Goal: Check status: Check status

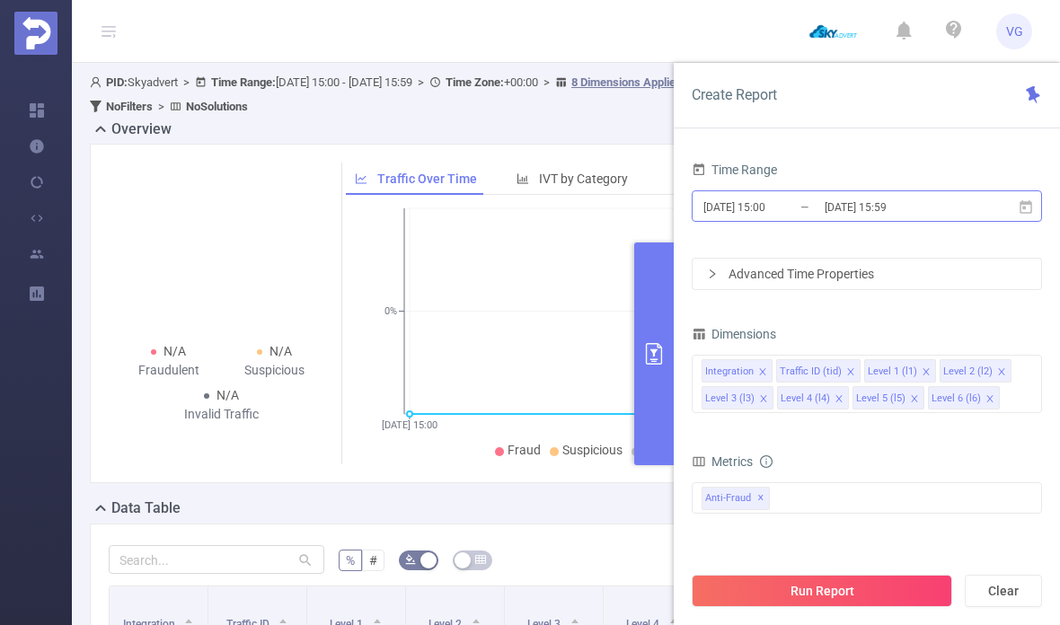
click at [900, 212] on input "[DATE] 15:59" at bounding box center [895, 207] width 145 height 24
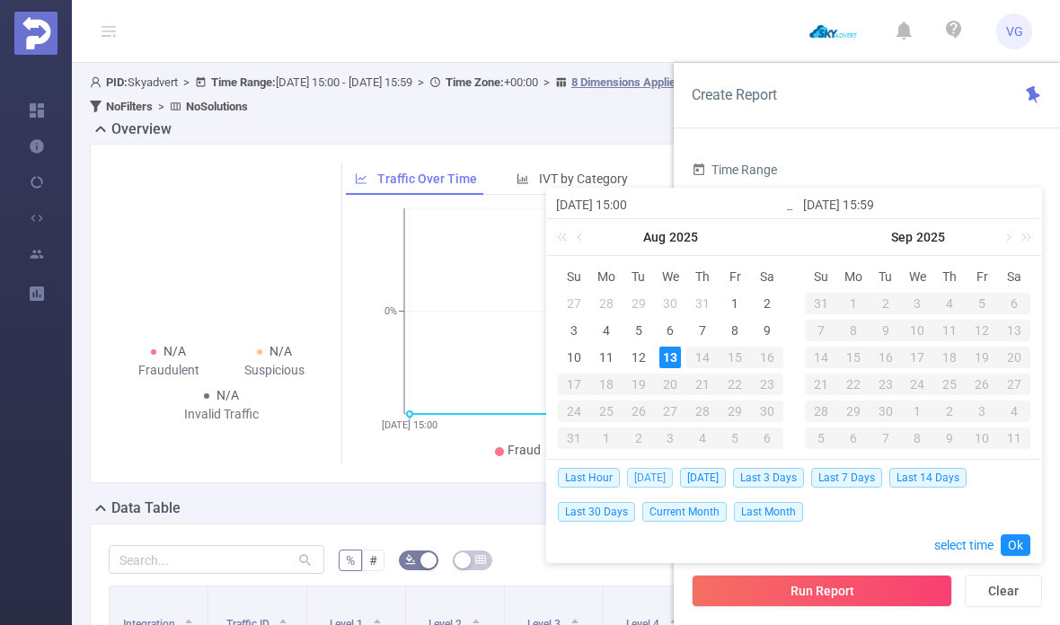
click at [652, 472] on span "[DATE]" at bounding box center [650, 478] width 46 height 20
type input "[DATE] 00:00"
type input "[DATE] 23:59"
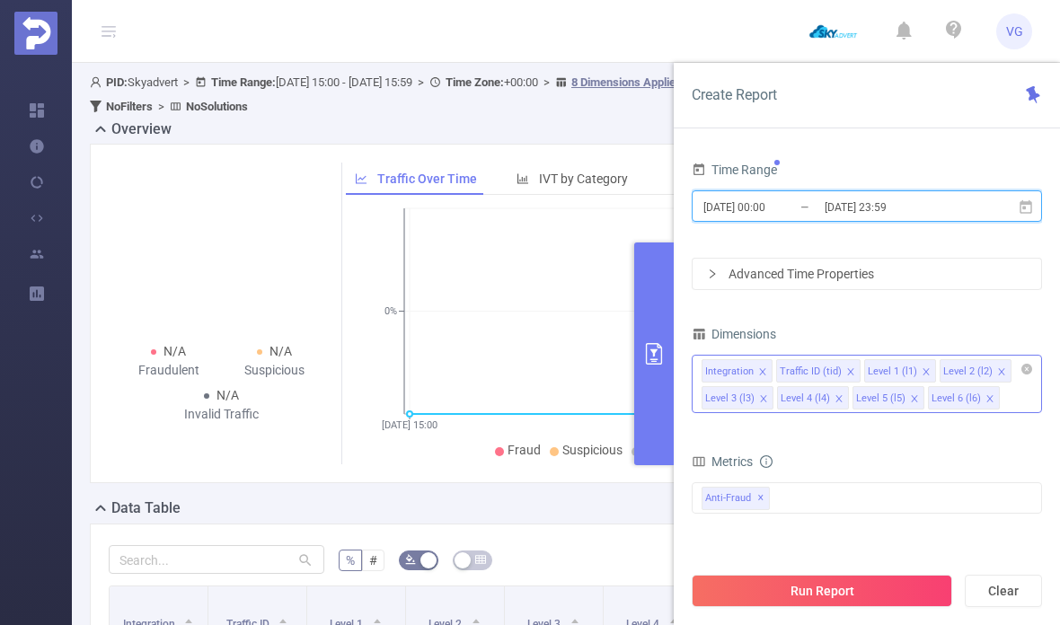
click at [998, 372] on icon "icon: close" at bounding box center [1001, 371] width 6 height 6
click at [997, 371] on icon "icon: close" at bounding box center [1001, 371] width 9 height 9
click at [999, 370] on icon "icon: close" at bounding box center [1001, 371] width 9 height 9
click at [997, 370] on icon "icon: close" at bounding box center [1001, 371] width 9 height 9
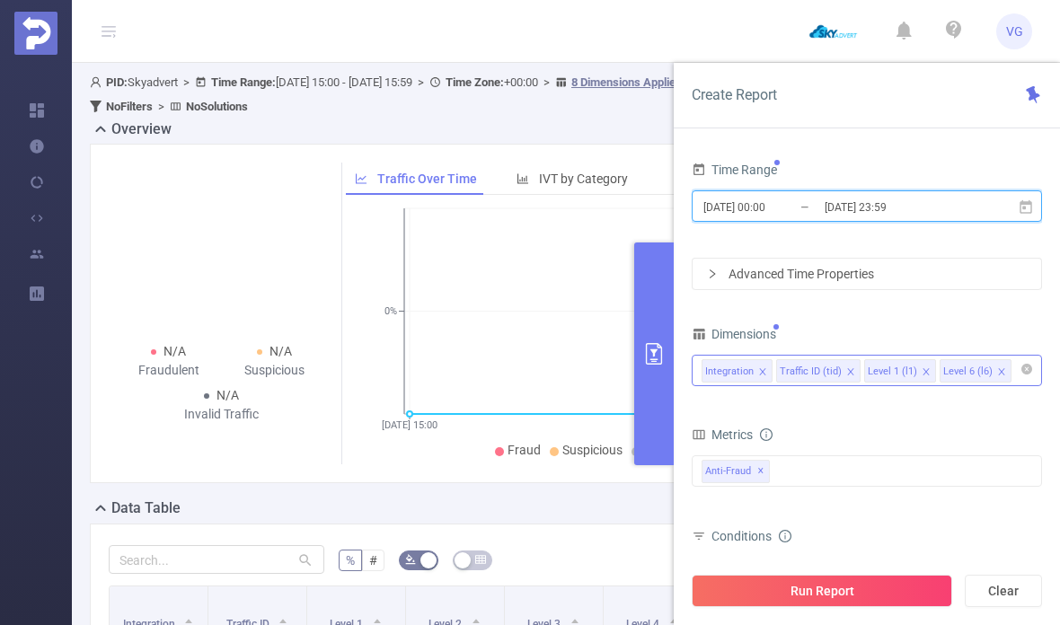
click at [998, 374] on icon "icon: close" at bounding box center [1001, 371] width 6 height 6
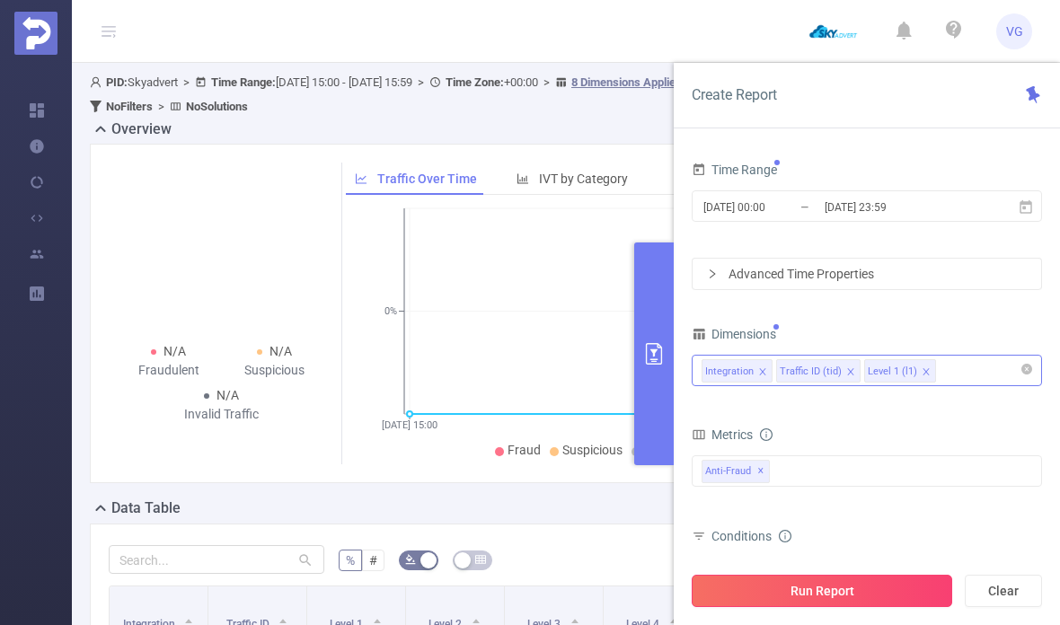
click at [862, 595] on button "Run Report" at bounding box center [822, 591] width 260 height 32
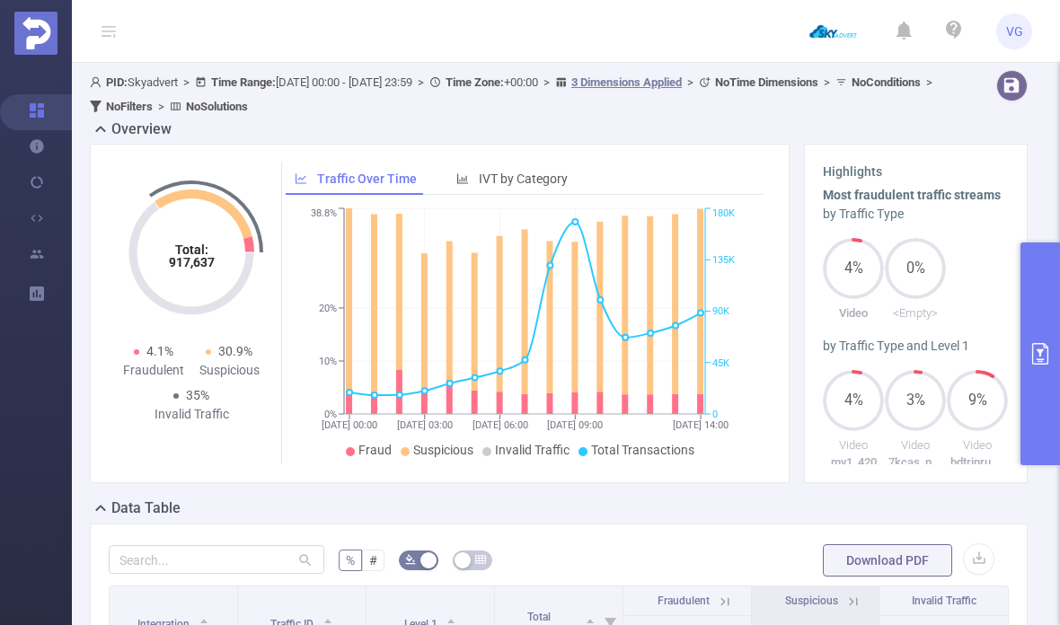
click at [1045, 329] on button "primary" at bounding box center [1040, 353] width 40 height 223
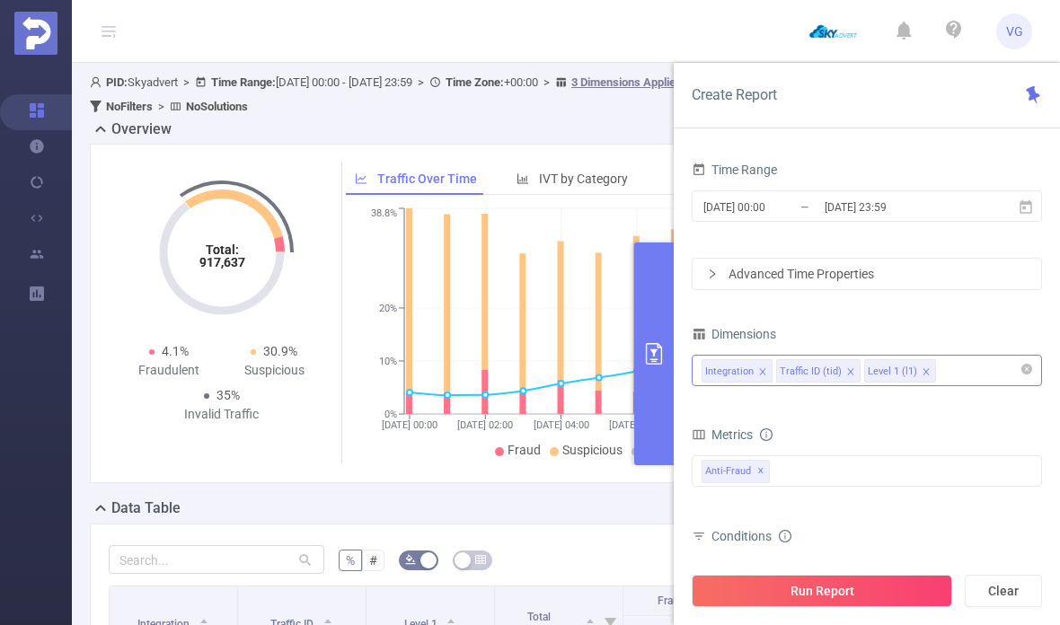
click at [810, 274] on div "Advanced Time Properties" at bounding box center [866, 274] width 348 height 31
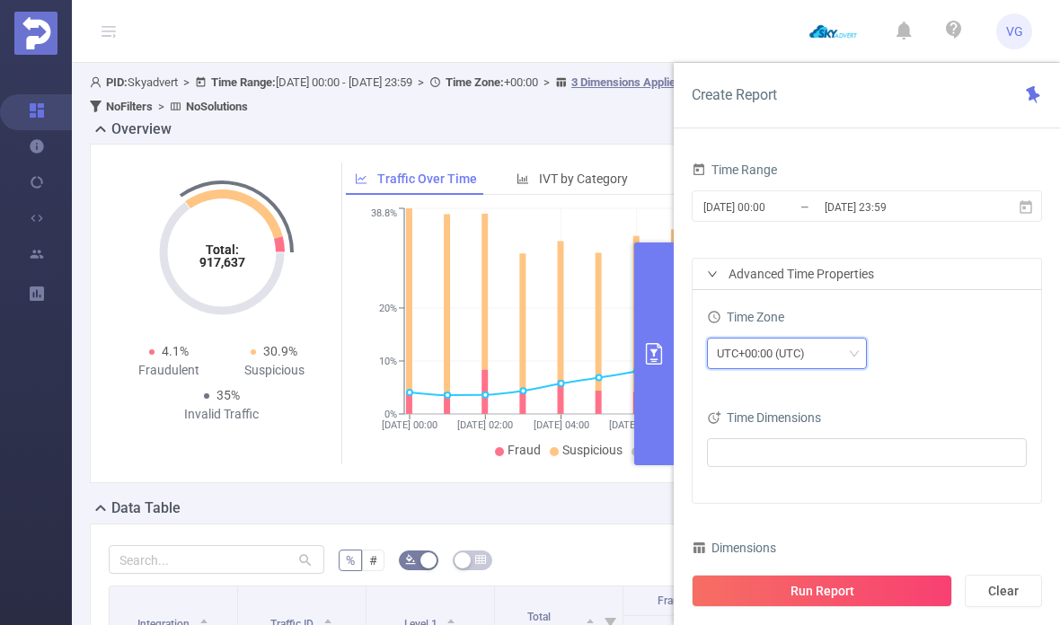
click at [792, 367] on div "UTC+00:00 (UTC)" at bounding box center [767, 354] width 101 height 30
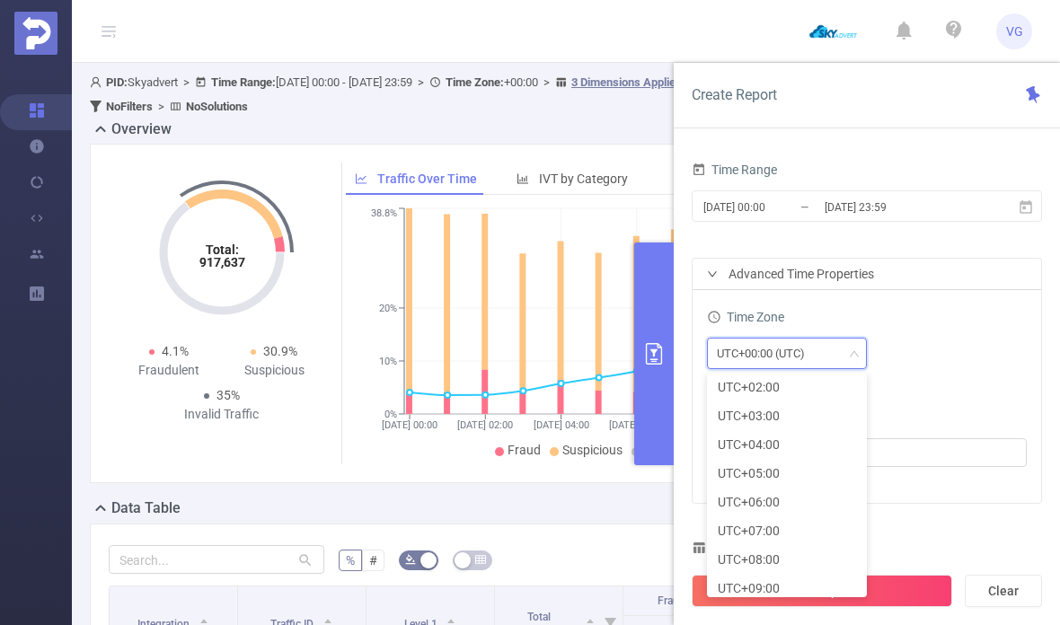
scroll to position [442, 0]
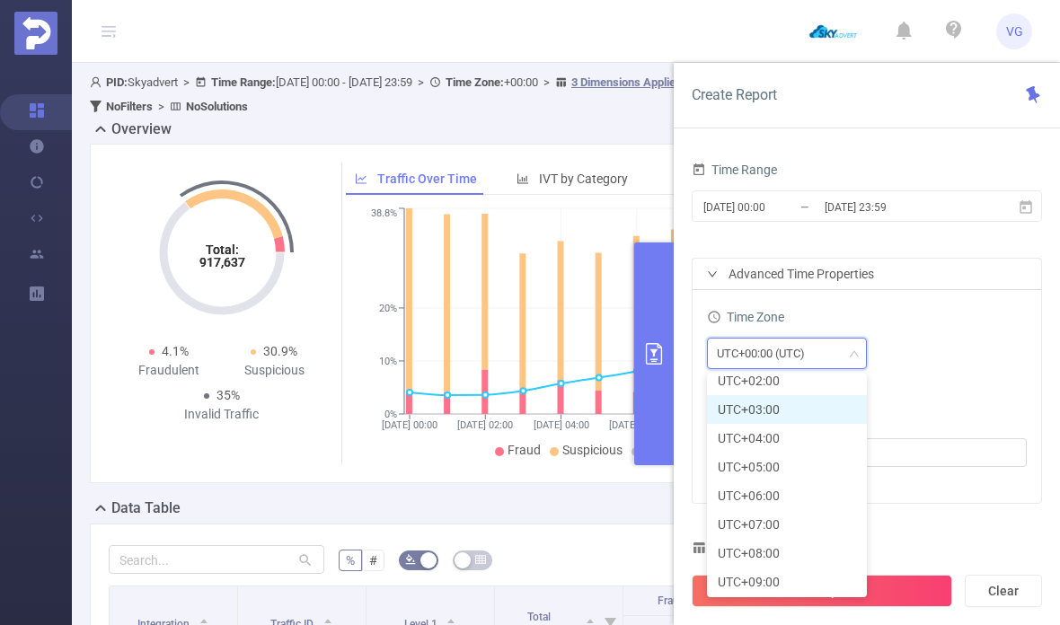
click at [771, 413] on li "UTC+03:00" at bounding box center [787, 409] width 160 height 29
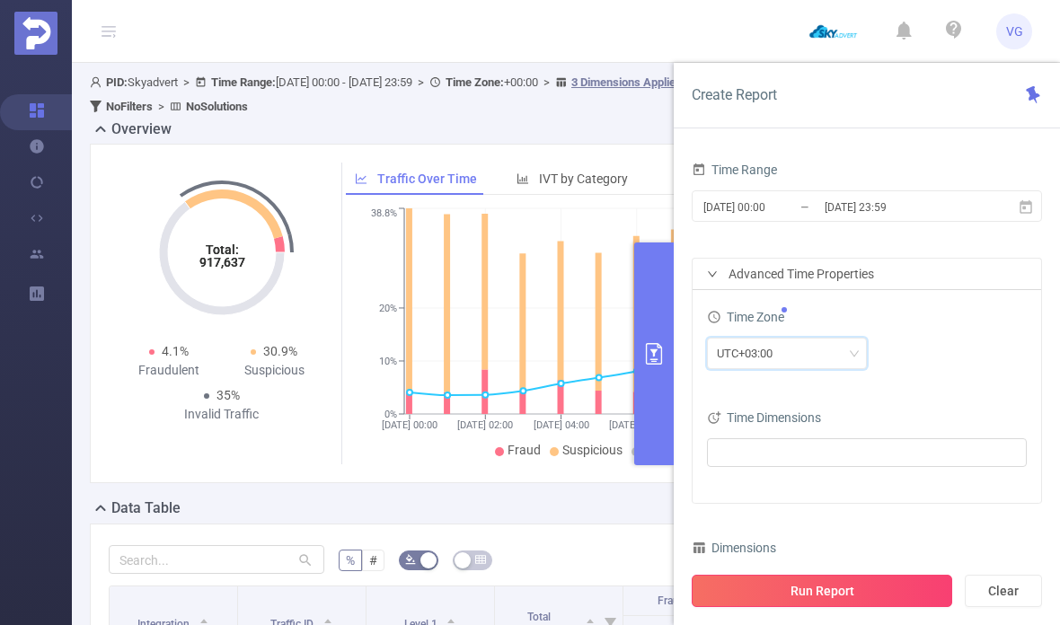
click at [870, 598] on button "Run Report" at bounding box center [822, 591] width 260 height 32
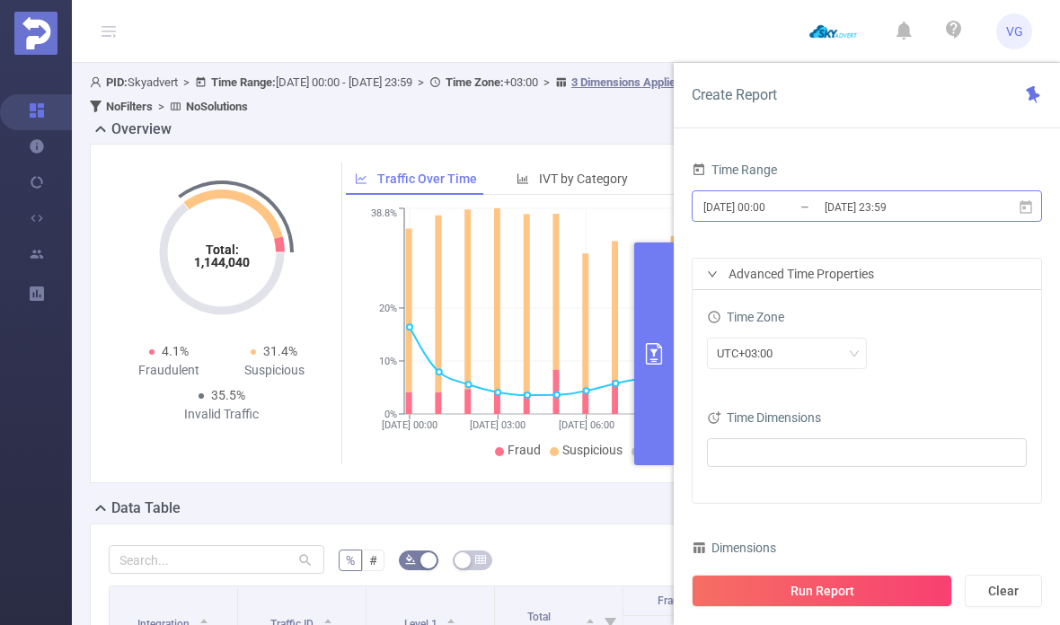
click at [829, 214] on input "[DATE] 23:59" at bounding box center [895, 207] width 145 height 24
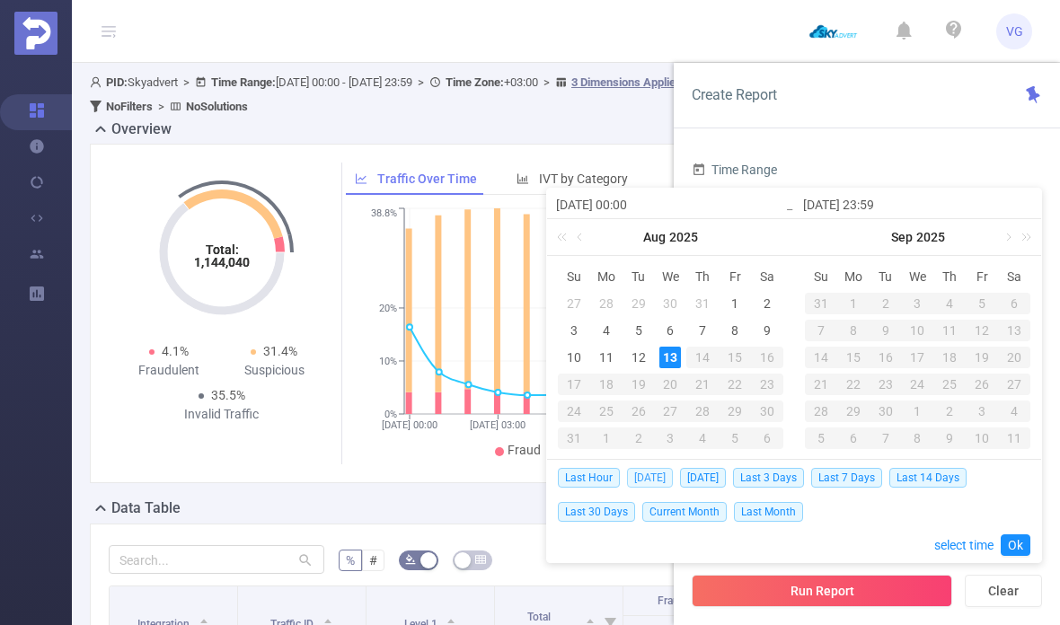
click at [652, 478] on span "[DATE]" at bounding box center [650, 478] width 46 height 20
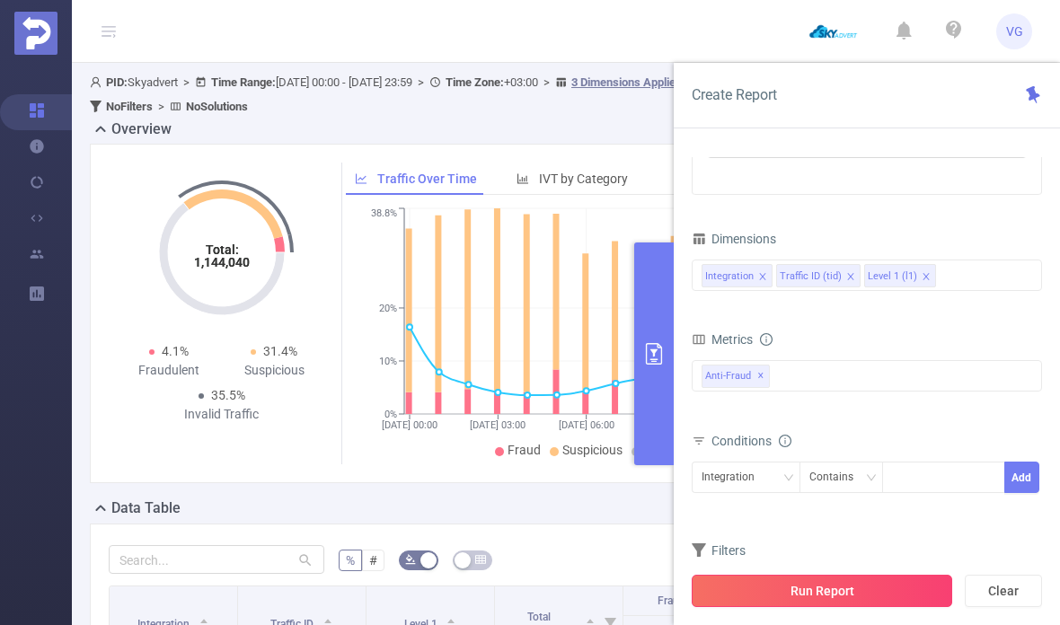
click at [848, 597] on button "Run Report" at bounding box center [822, 591] width 260 height 32
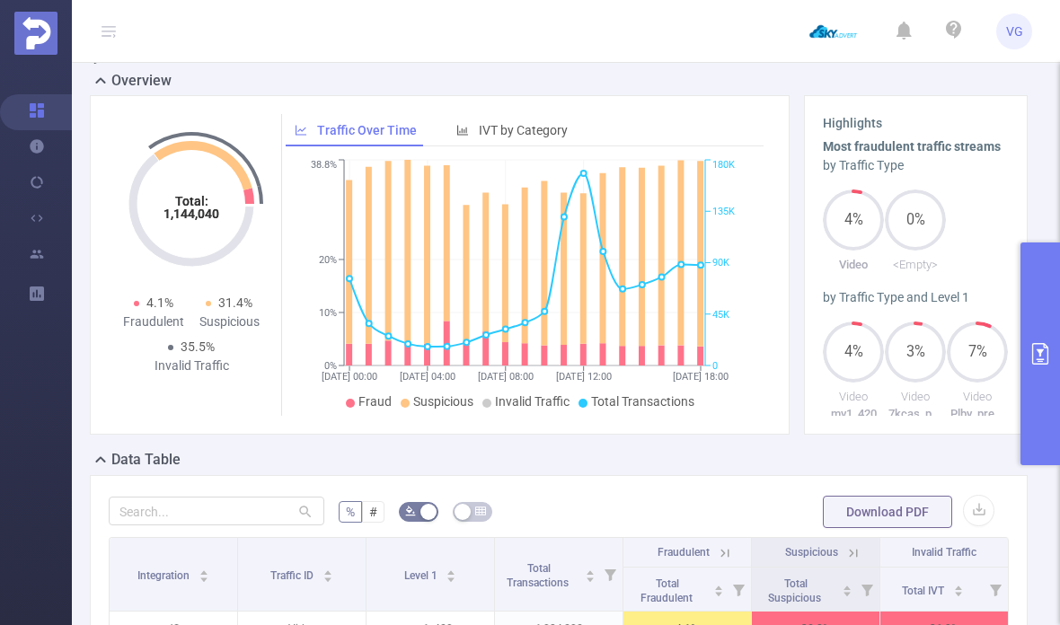
scroll to position [50, 0]
click at [700, 246] on icon at bounding box center [700, 252] width 6 height 186
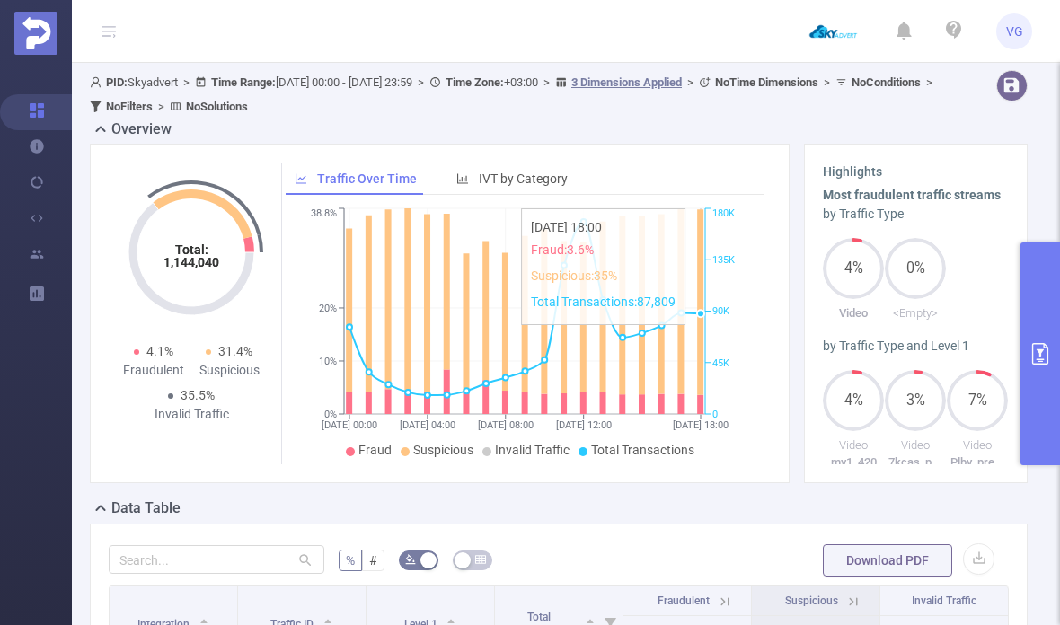
scroll to position [0, 0]
click at [700, 302] on icon at bounding box center [700, 302] width 6 height 186
